Goal: Task Accomplishment & Management: Manage account settings

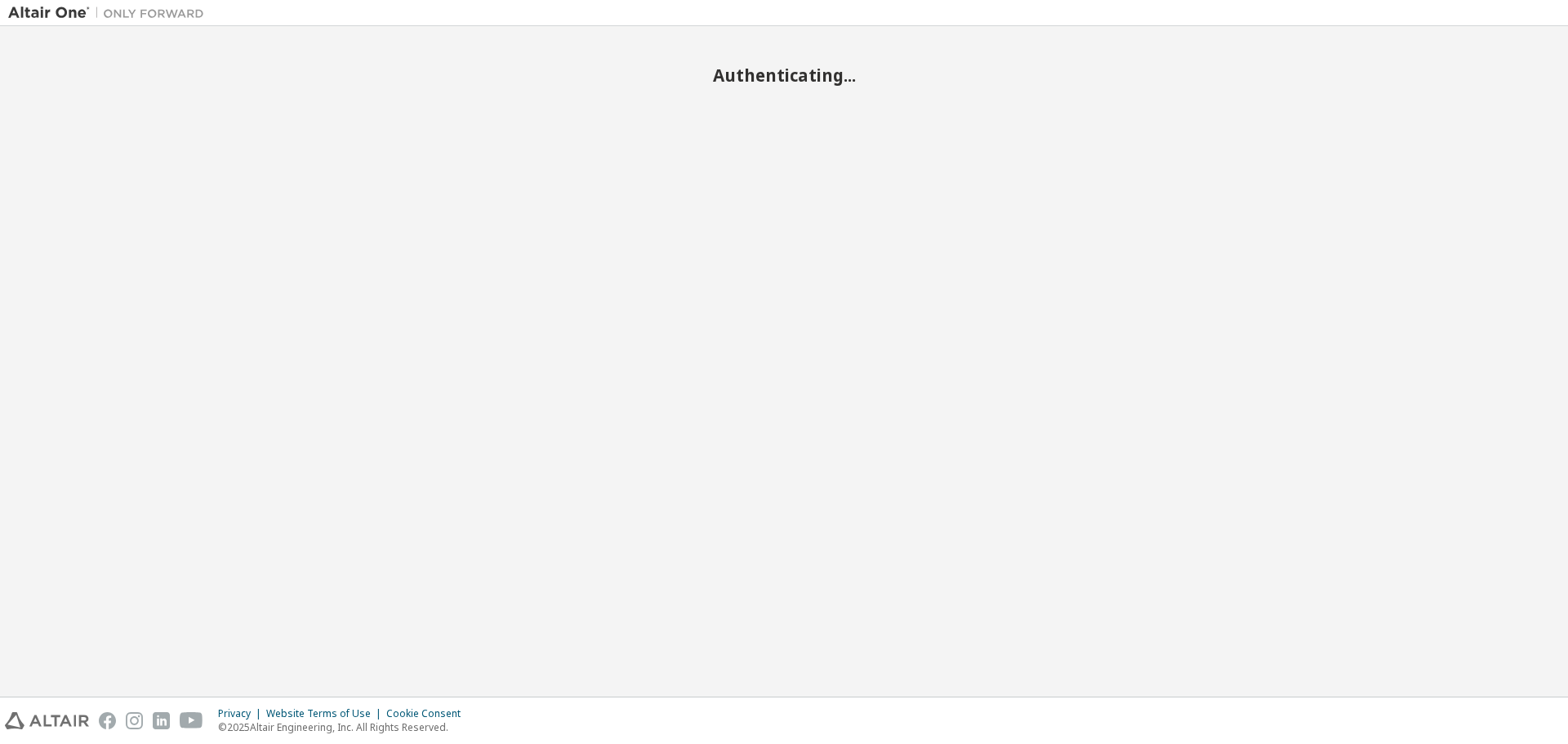
scroll to position [1282, 0]
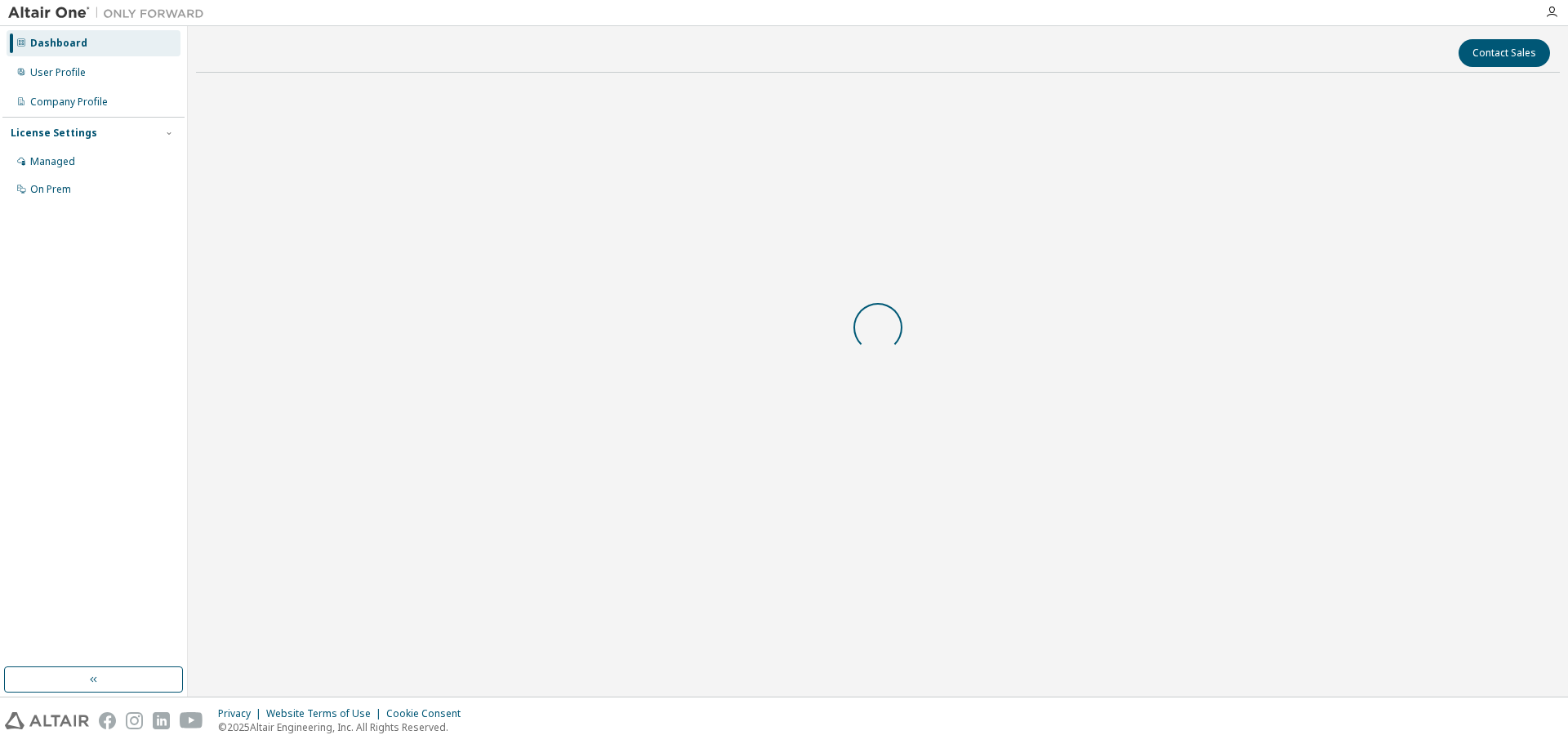
scroll to position [1282, 0]
click at [50, 192] on div "On Prem" at bounding box center [50, 188] width 41 height 13
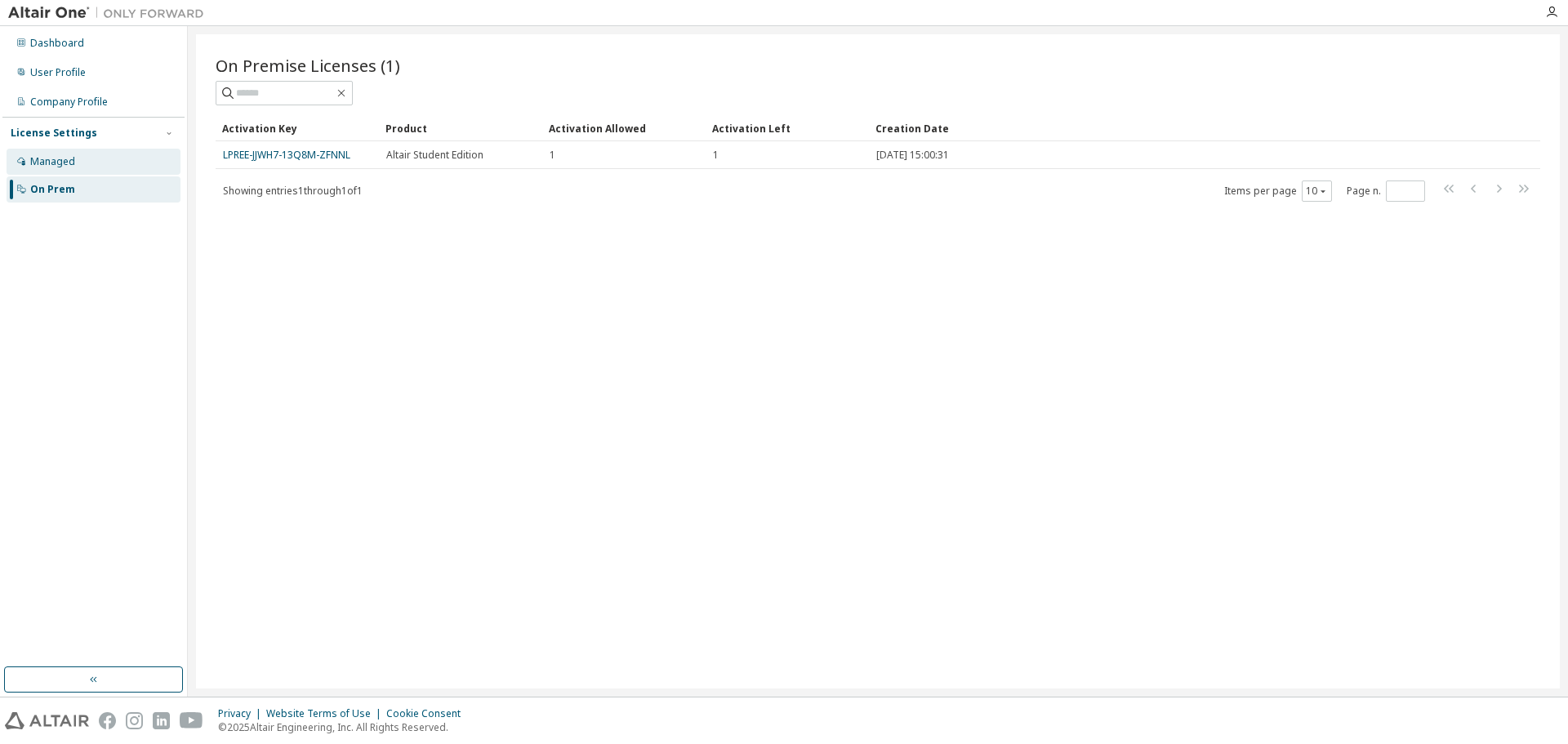
click at [73, 164] on div "Managed" at bounding box center [52, 161] width 45 height 13
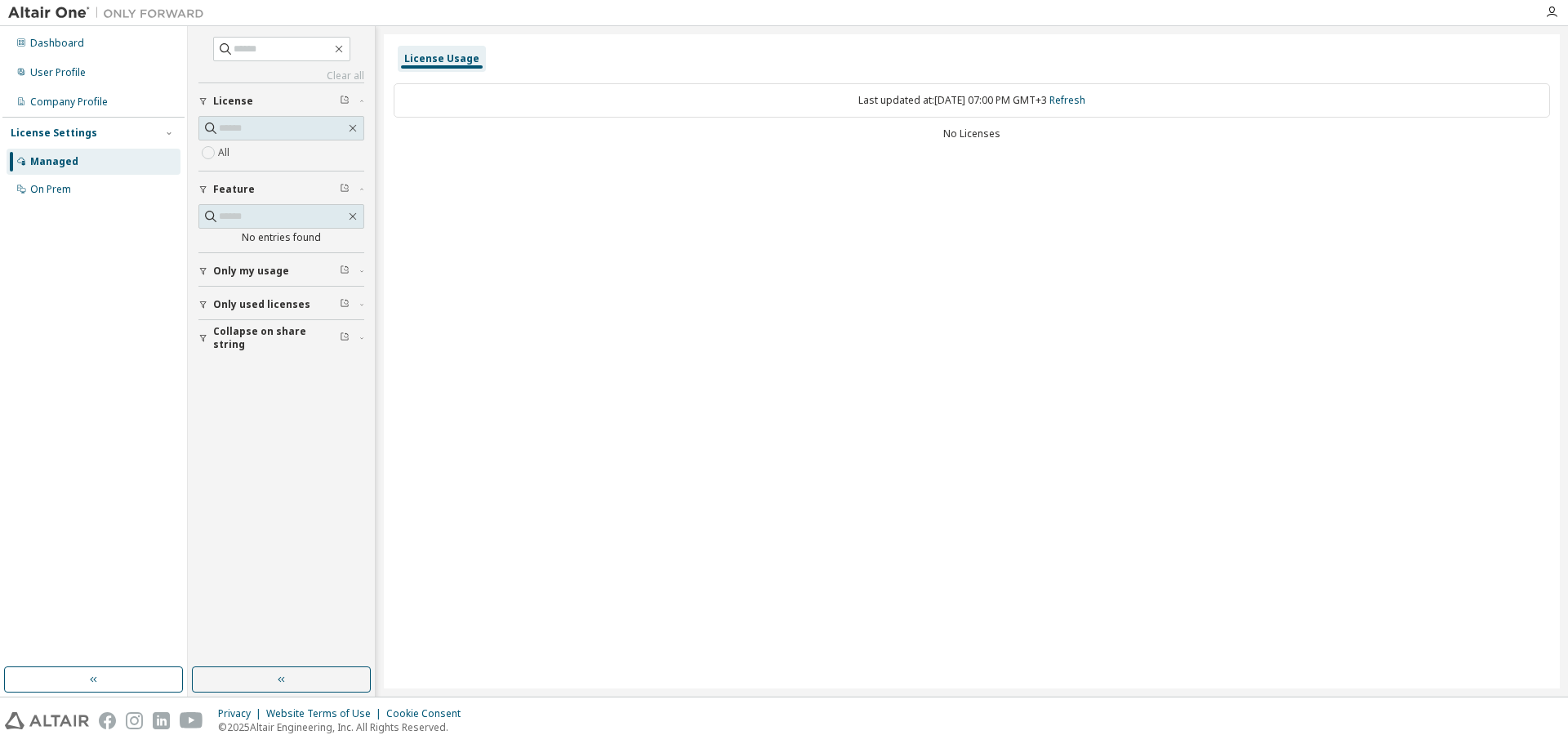
click at [202, 272] on icon "button" at bounding box center [203, 271] width 7 height 7
click at [200, 305] on icon "button" at bounding box center [203, 305] width 10 height 10
click at [197, 342] on div "Clear all Collapse on share string Only used licenses Only my usage Feature No …" at bounding box center [281, 346] width 182 height 636
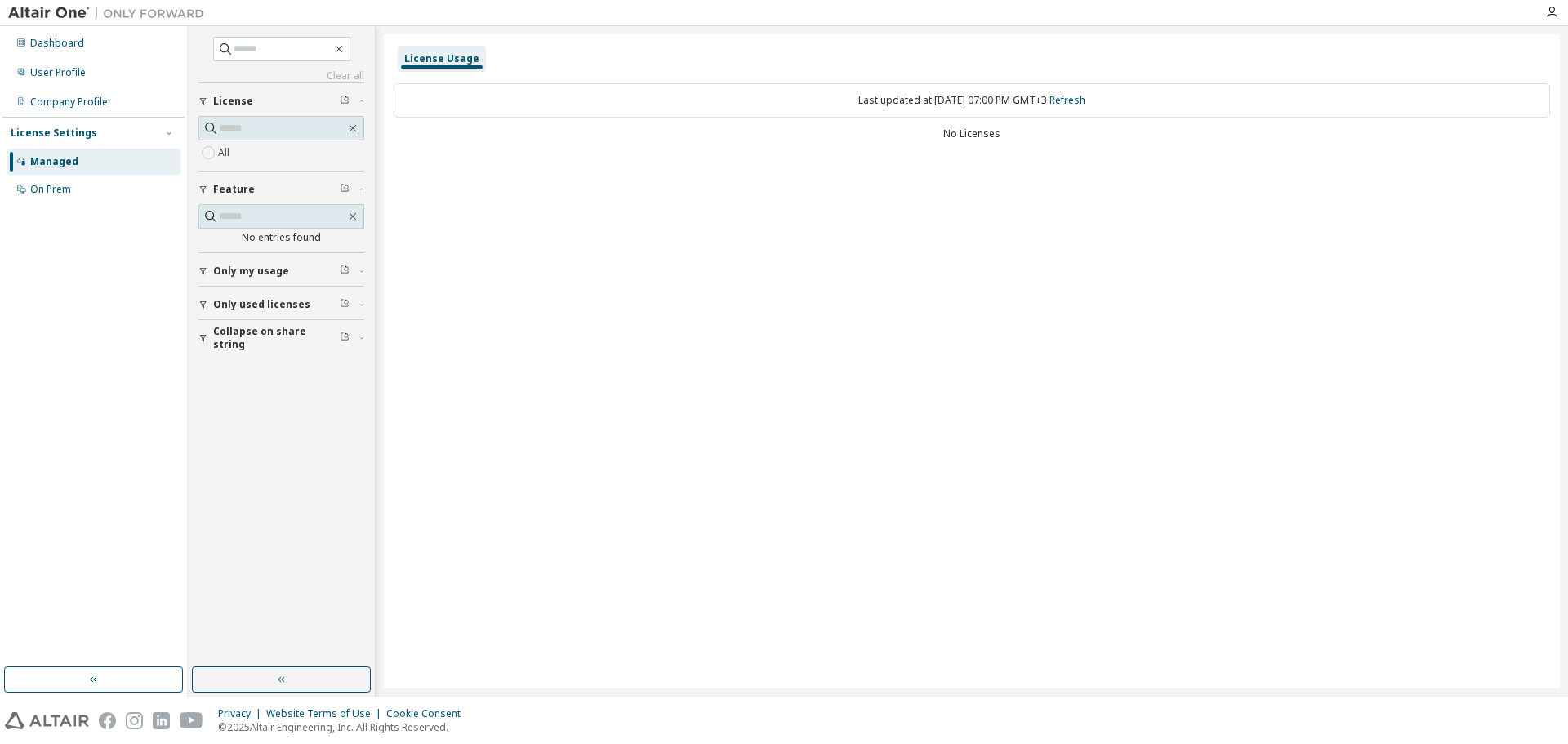
click at [204, 341] on icon "button" at bounding box center [203, 338] width 10 height 10
click at [49, 48] on div "Dashboard" at bounding box center [57, 43] width 54 height 13
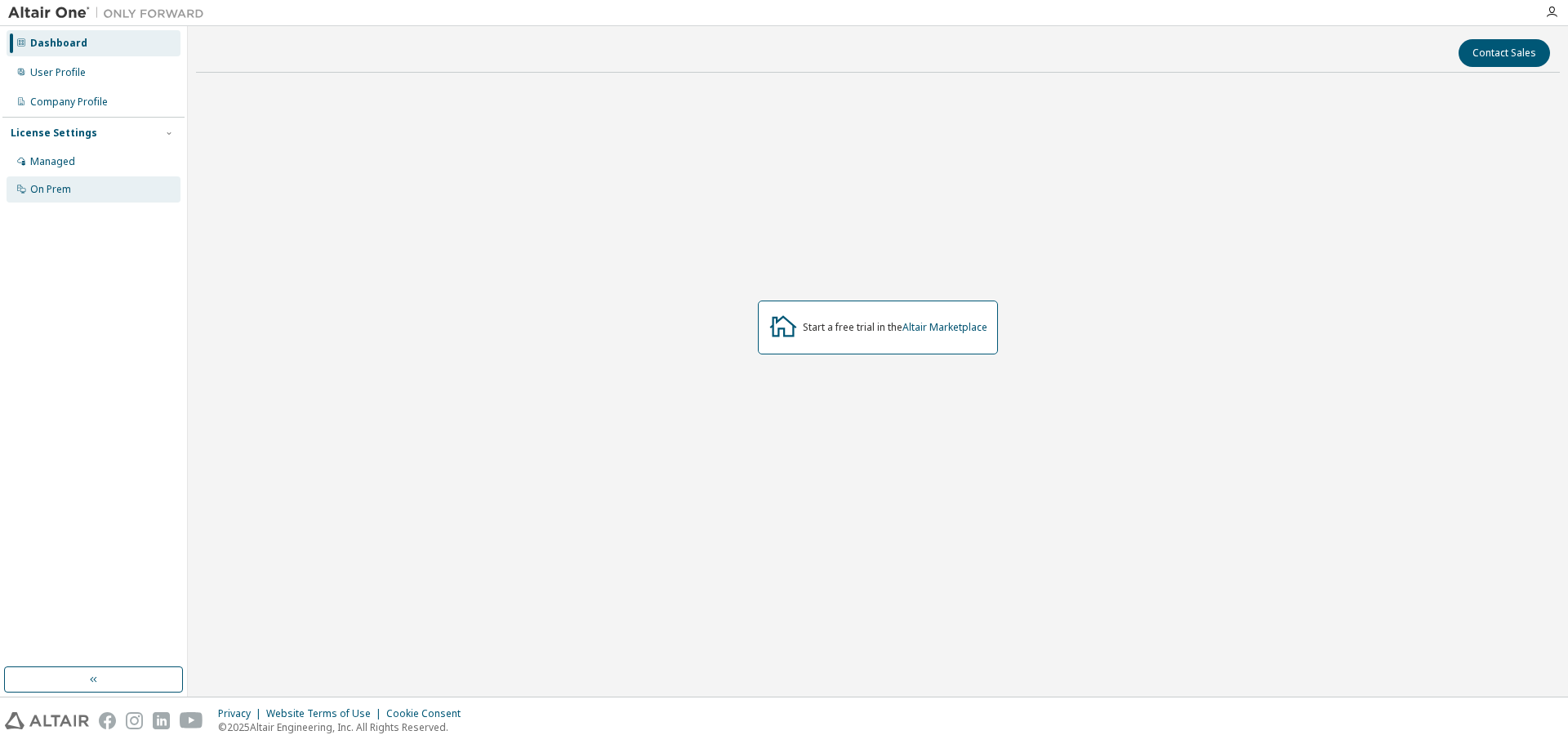
click at [42, 187] on div "On Prem" at bounding box center [50, 188] width 41 height 13
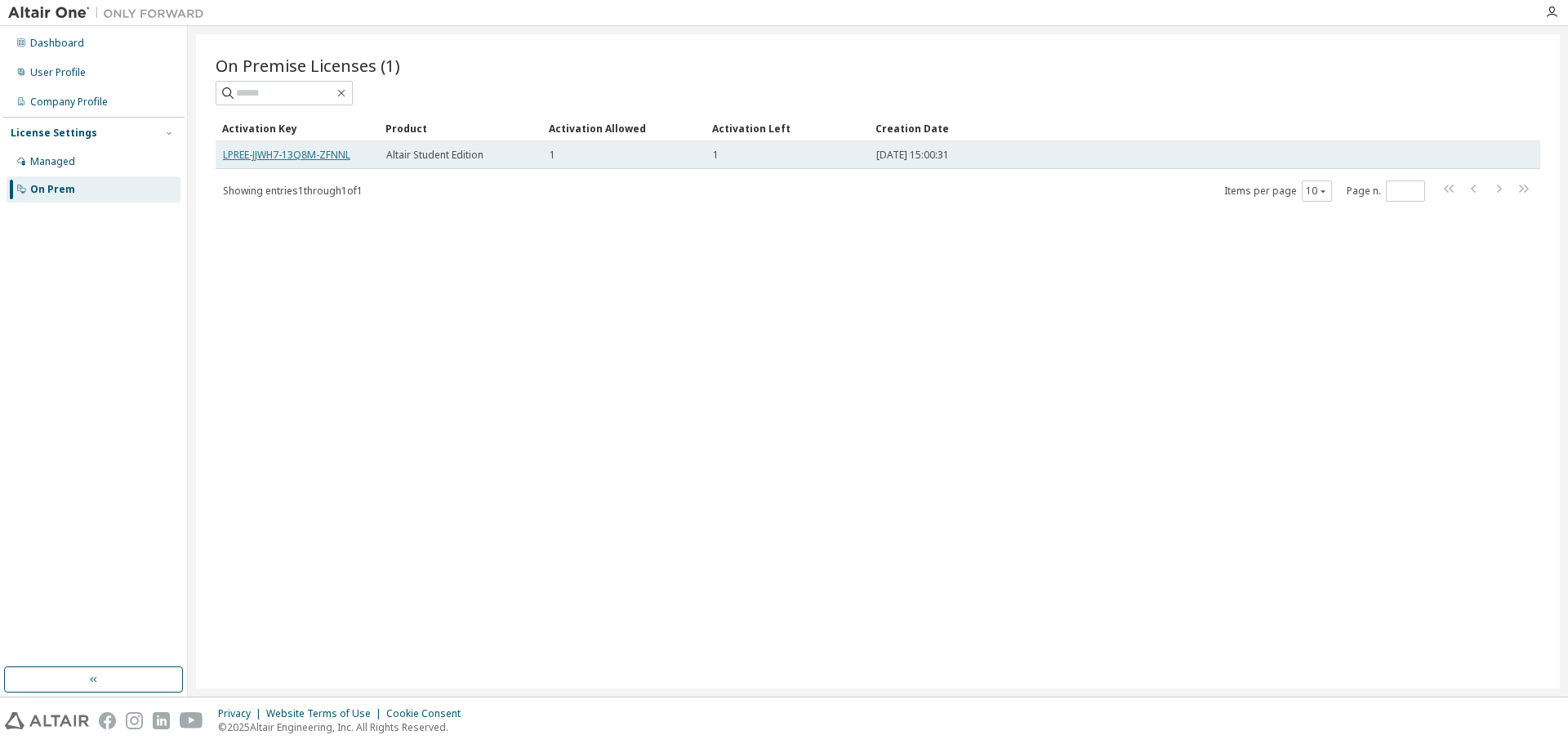
click at [344, 154] on link "LPREE-JJWH7-13Q8M-ZFNNL" at bounding box center [287, 155] width 127 height 14
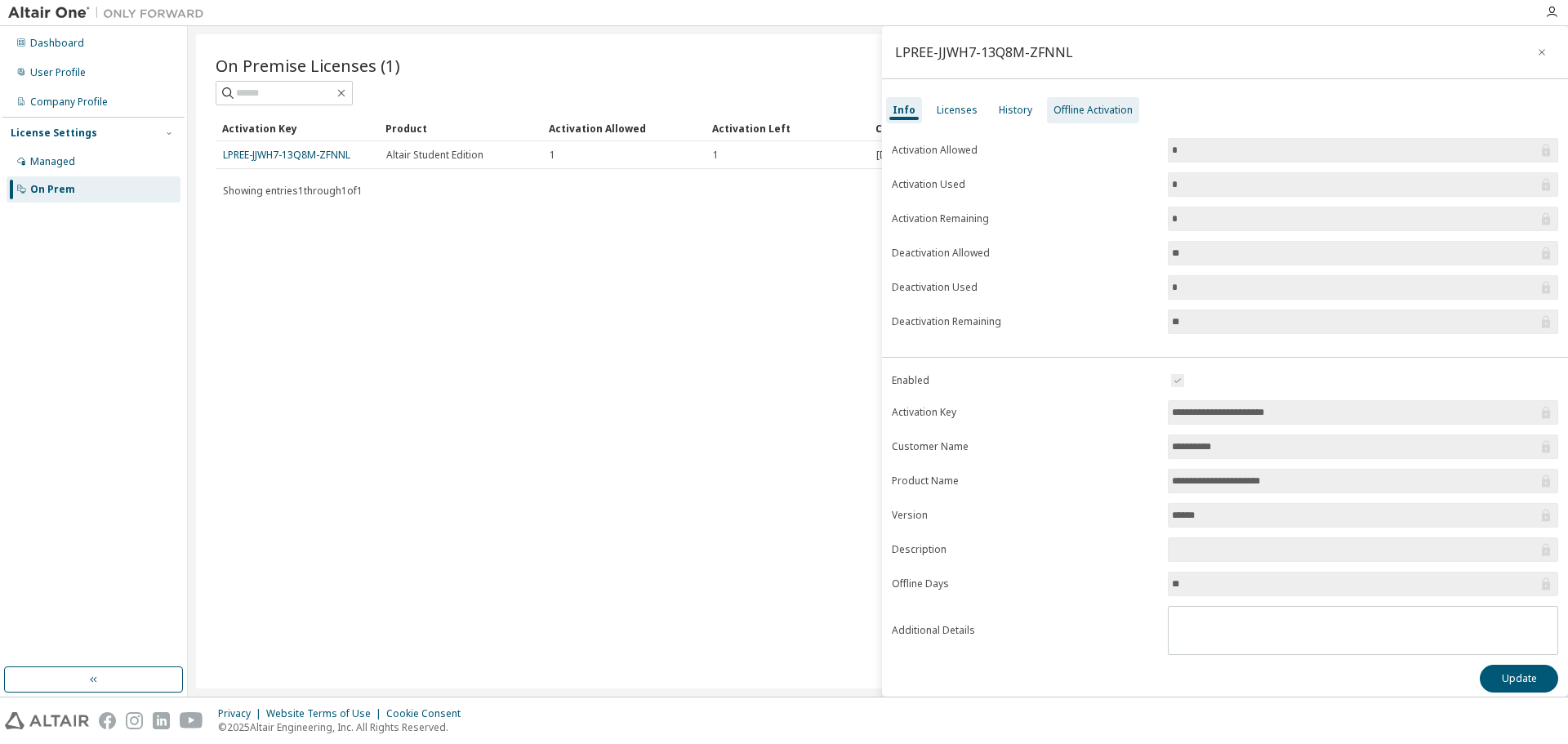
click at [1080, 116] on div "Offline Activation" at bounding box center [1093, 109] width 79 height 13
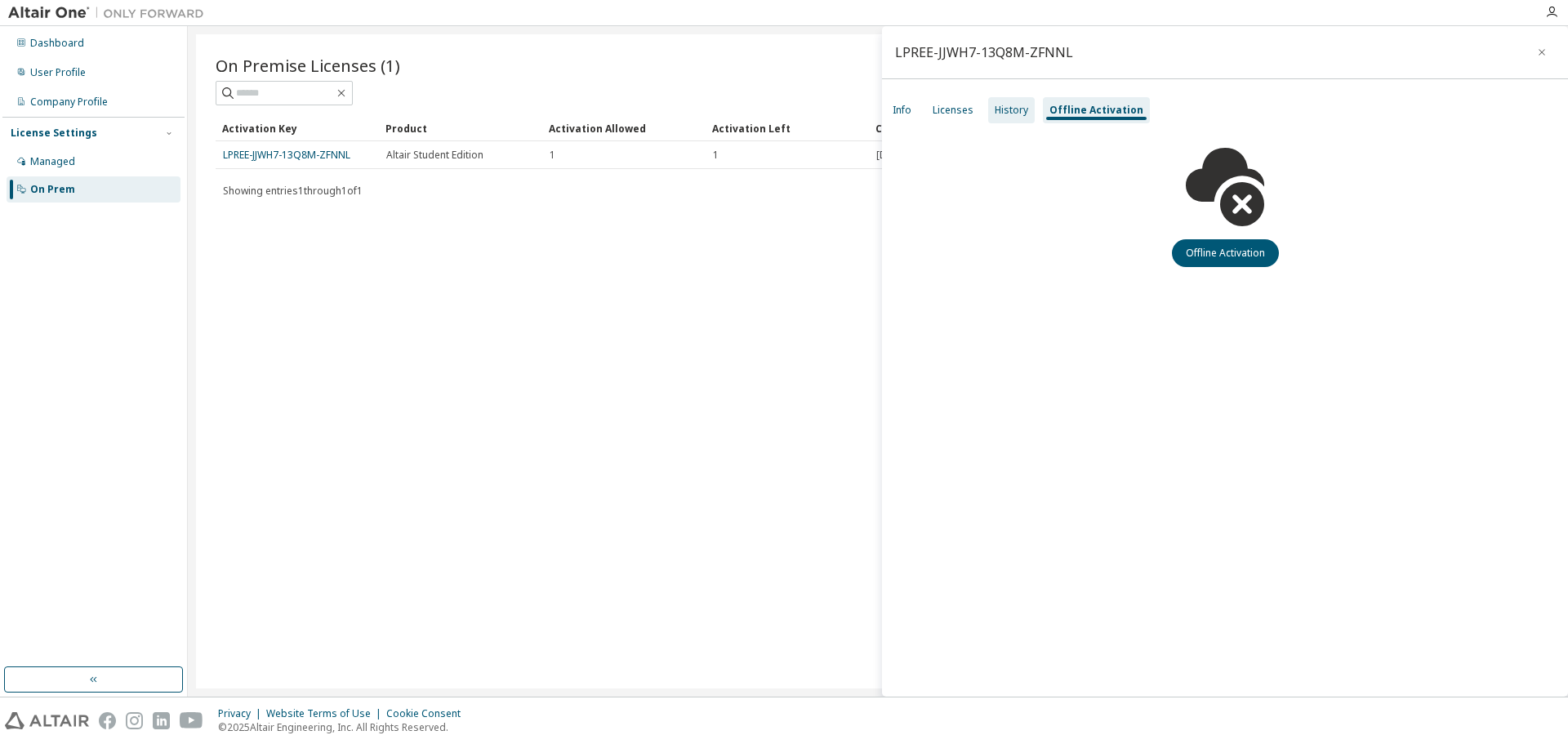
click at [1003, 115] on div "History" at bounding box center [1011, 109] width 34 height 13
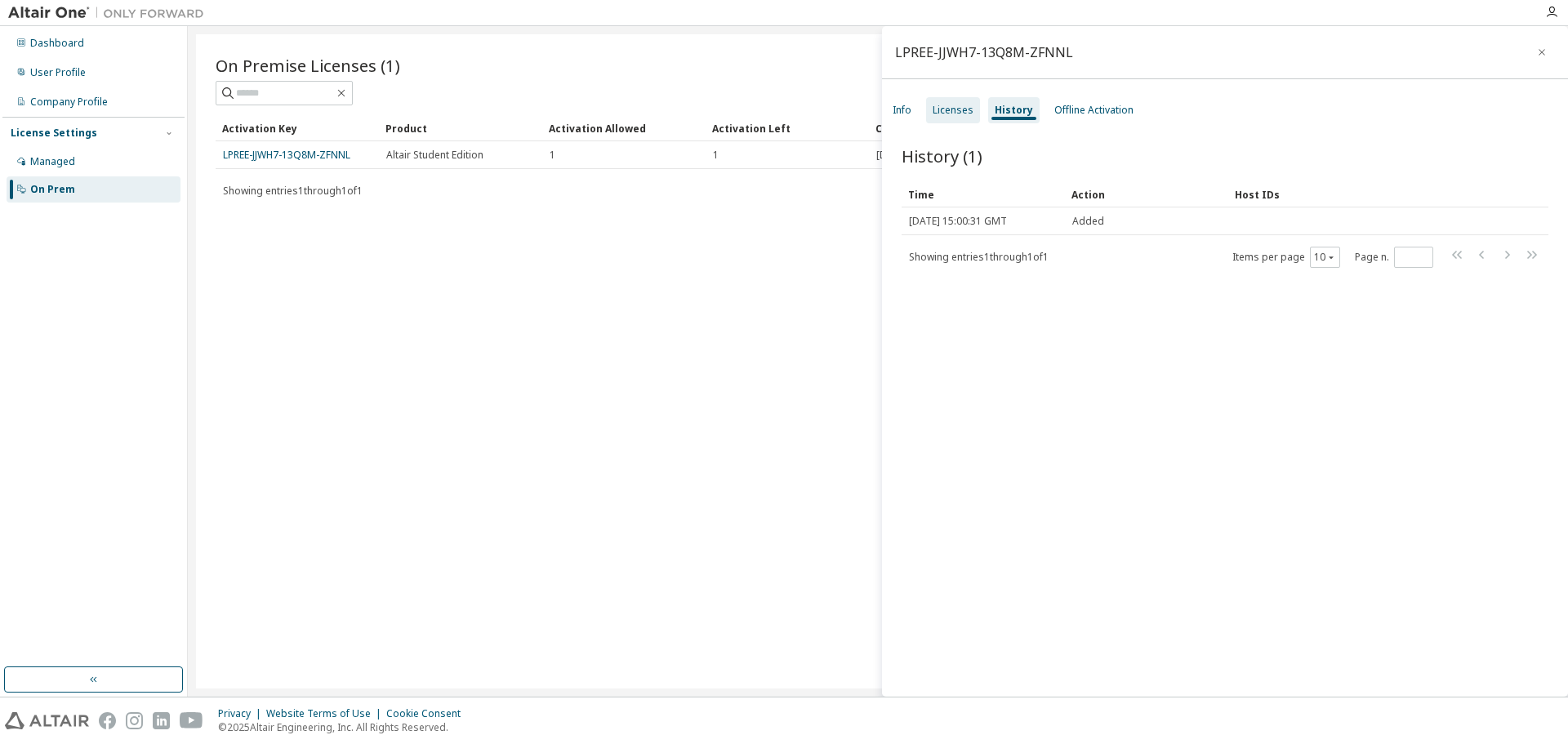
click at [963, 112] on div "Licenses" at bounding box center [953, 109] width 41 height 13
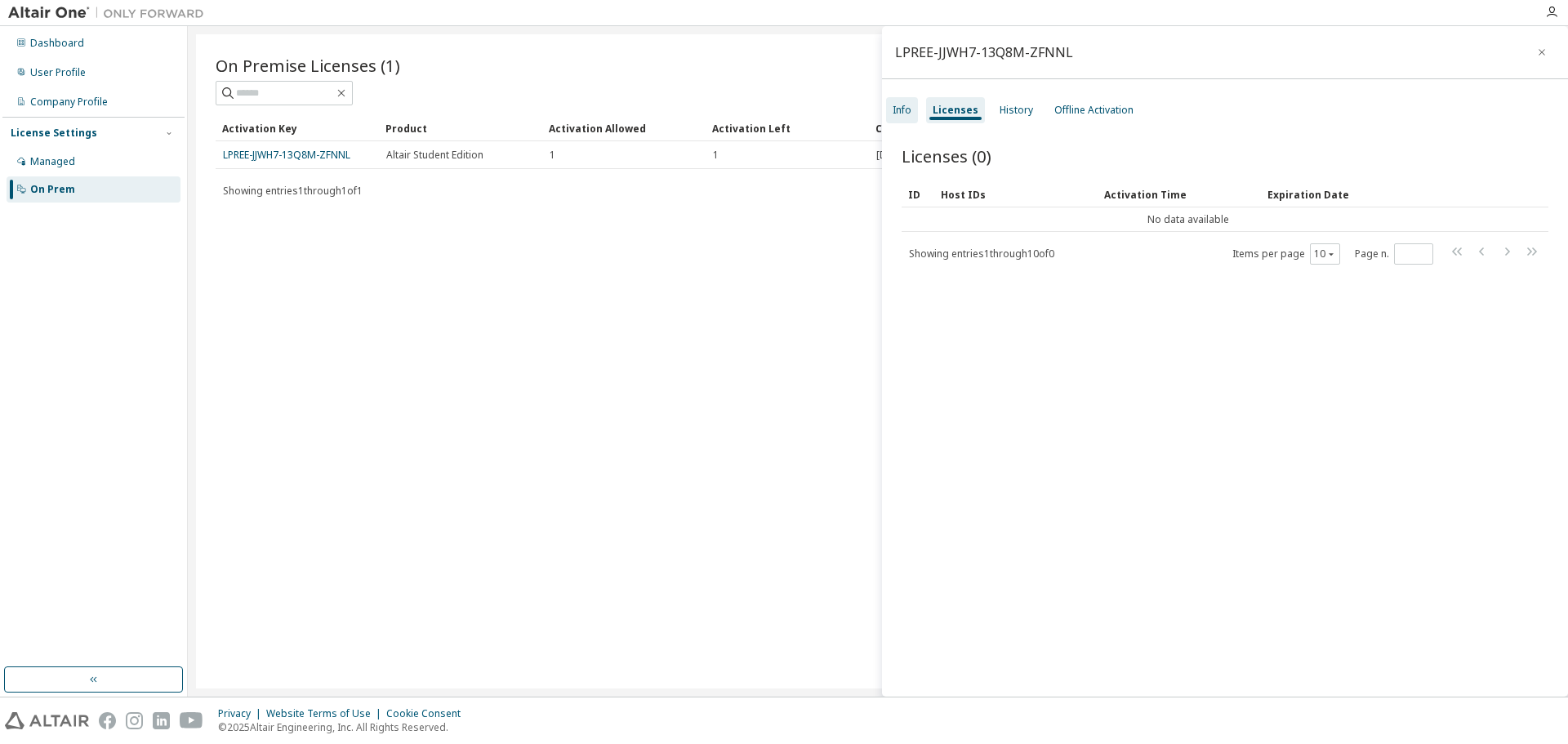
click at [905, 115] on div "Info" at bounding box center [901, 109] width 19 height 13
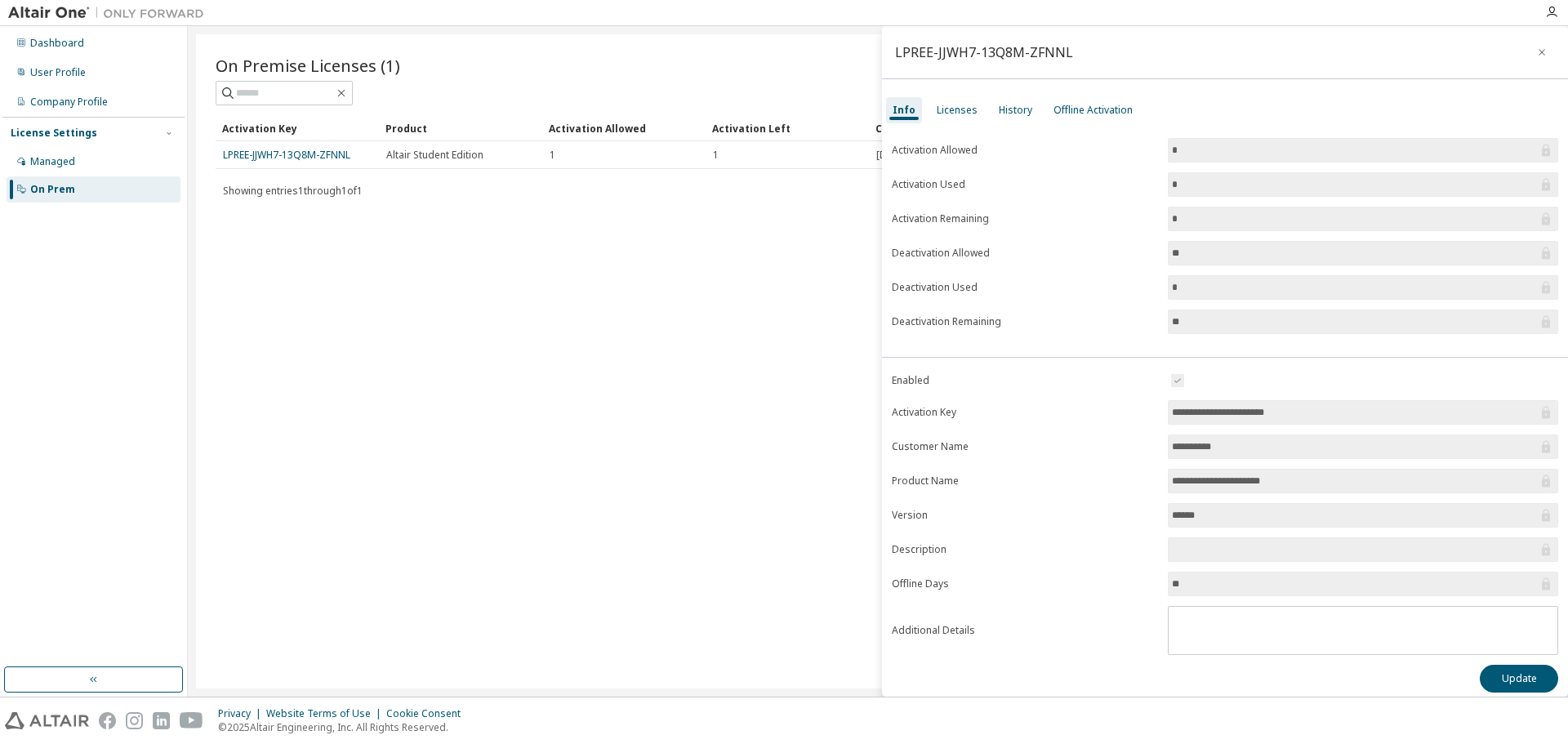
click at [538, 338] on div "On Premise Licenses (1) Clear Load Save Save As Field Operator Value Select fil…" at bounding box center [877, 361] width 1364 height 654
click at [1537, 53] on button "button" at bounding box center [1541, 52] width 26 height 26
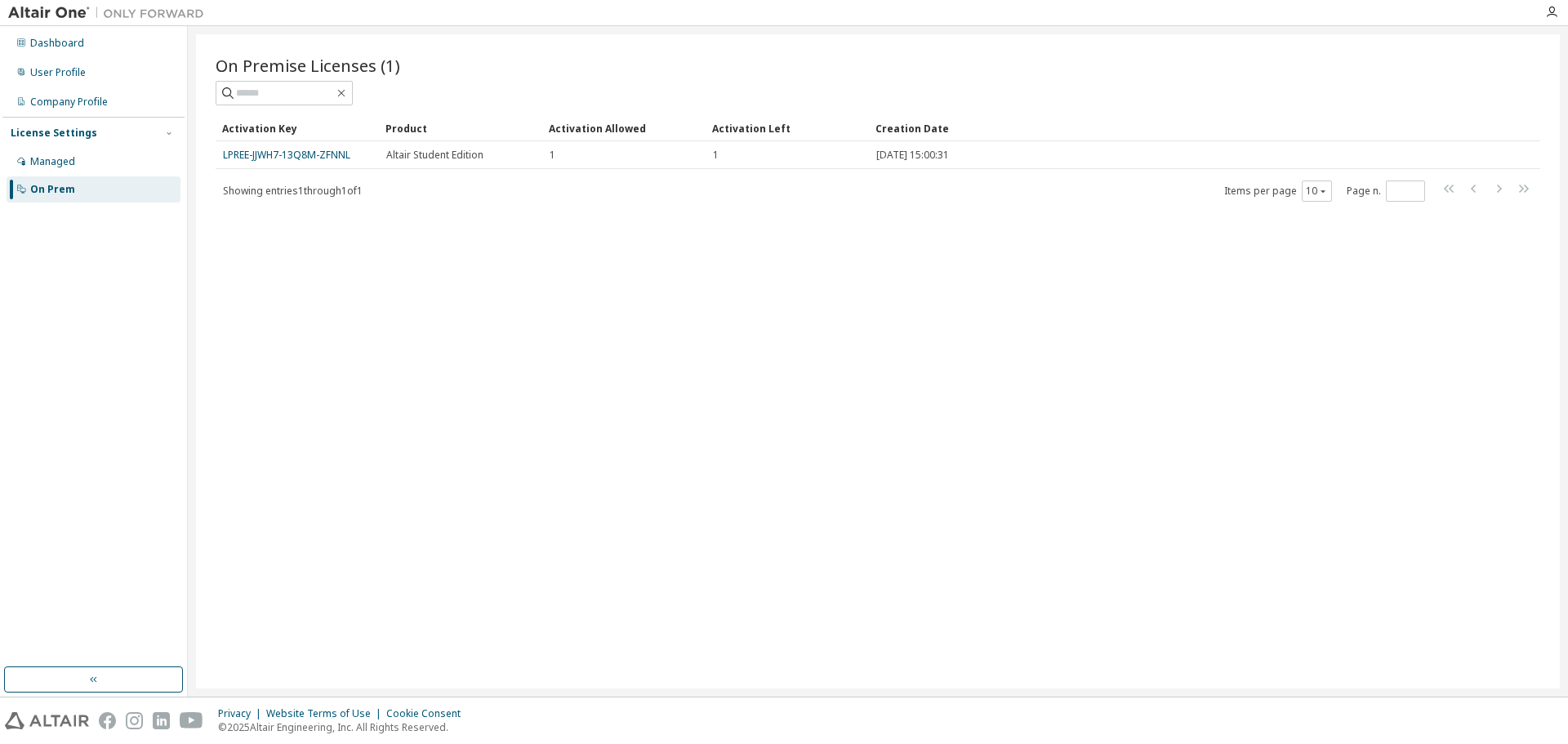
drag, startPoint x: 252, startPoint y: 157, endPoint x: 647, endPoint y: 249, distance: 405.6
click at [647, 249] on div "On Premise Licenses (1) Clear Load Save Save As Field Operator Value Select fil…" at bounding box center [877, 361] width 1364 height 654
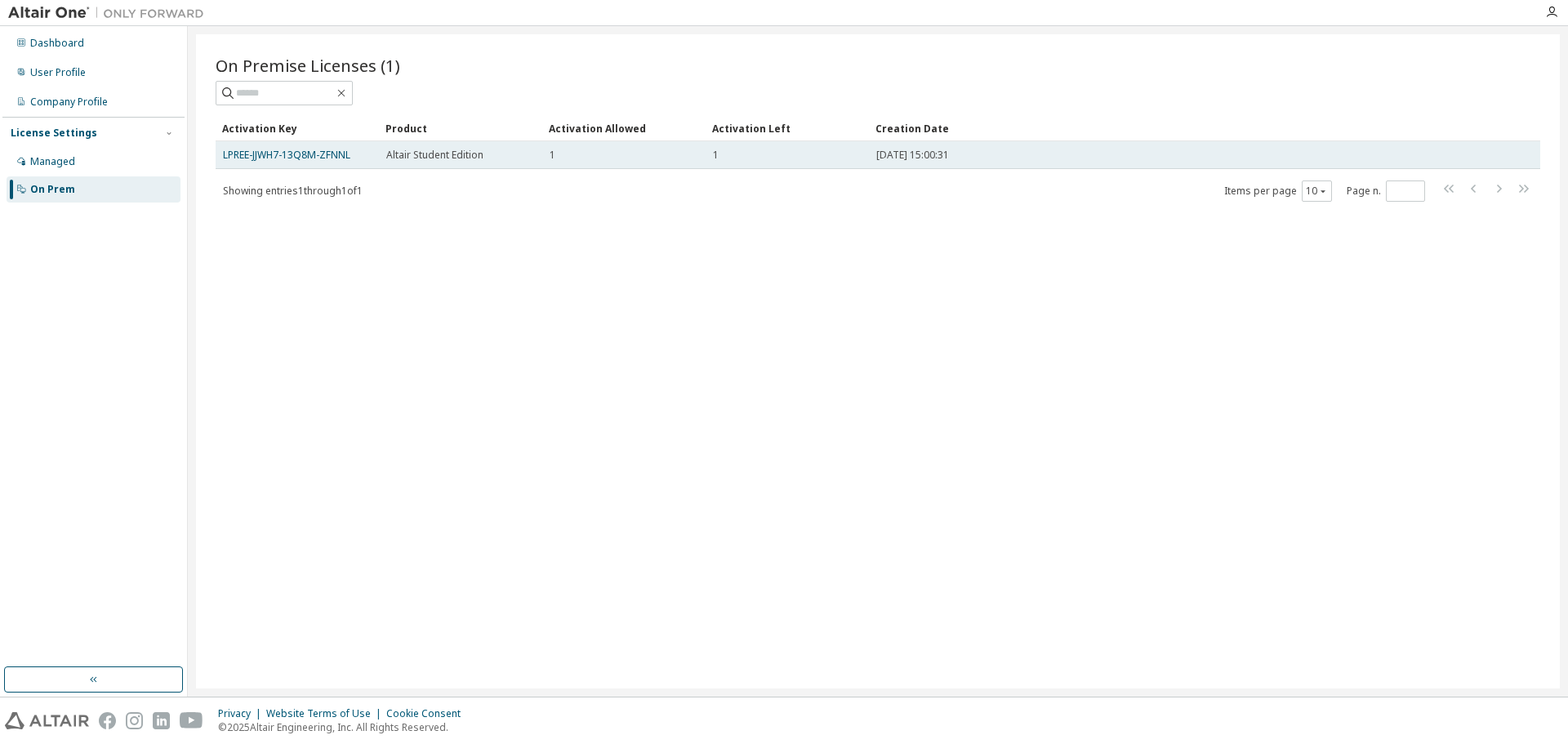
click at [440, 154] on span "Altair Student Edition" at bounding box center [435, 155] width 97 height 13
